Goal: Task Accomplishment & Management: Use online tool/utility

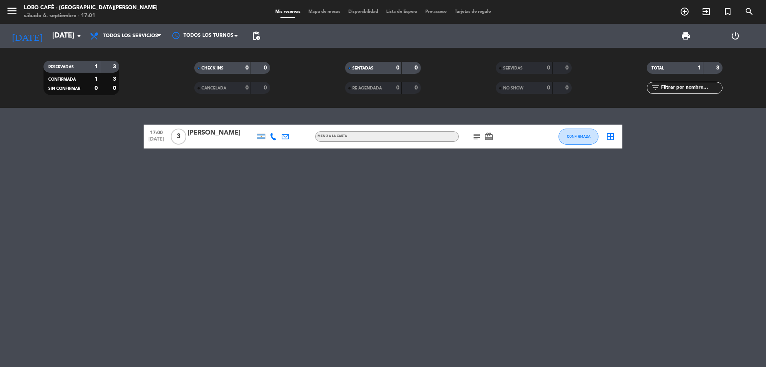
click at [238, 148] on div "17:00 [DATE] 3 [PERSON_NAME] MENÚ A LA CARTA subject card_giftcard CONFIRMADA b…" at bounding box center [383, 136] width 479 height 24
click at [223, 130] on div "[PERSON_NAME]" at bounding box center [221, 133] width 68 height 10
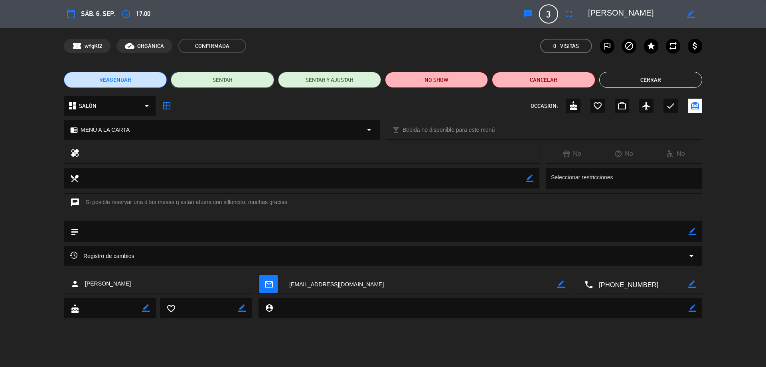
click at [221, 75] on button "SENTAR" at bounding box center [222, 80] width 103 height 16
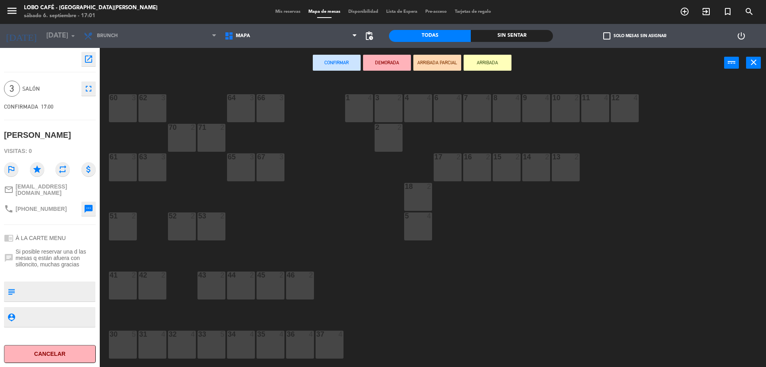
click at [478, 60] on button "ARRIBADA" at bounding box center [487, 63] width 48 height 16
